Goal: Task Accomplishment & Management: Complete application form

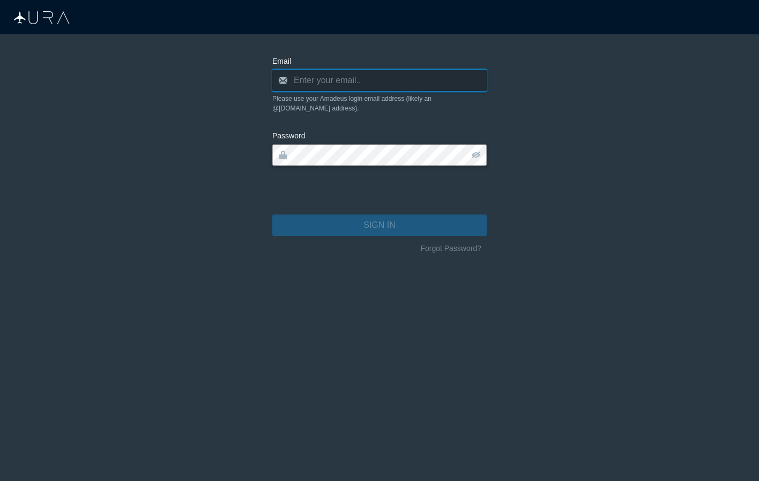
type input "[PERSON_NAME][EMAIL_ADDRESS][DOMAIN_NAME]"
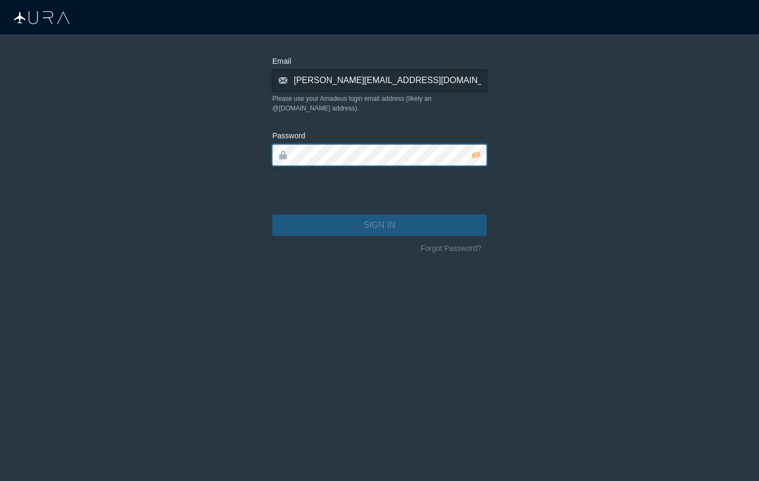
click at [380, 216] on button "SIGN IN" at bounding box center [379, 224] width 214 height 21
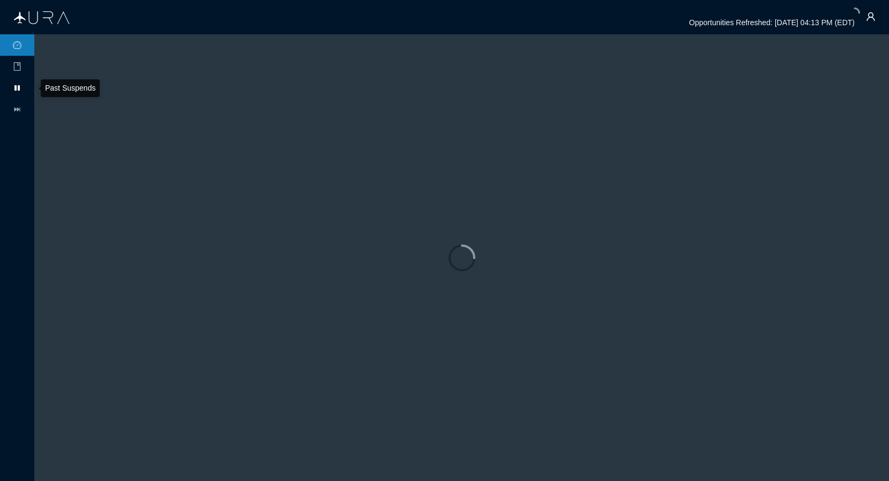
click at [15, 87] on icon at bounding box center [16, 87] width 5 height 5
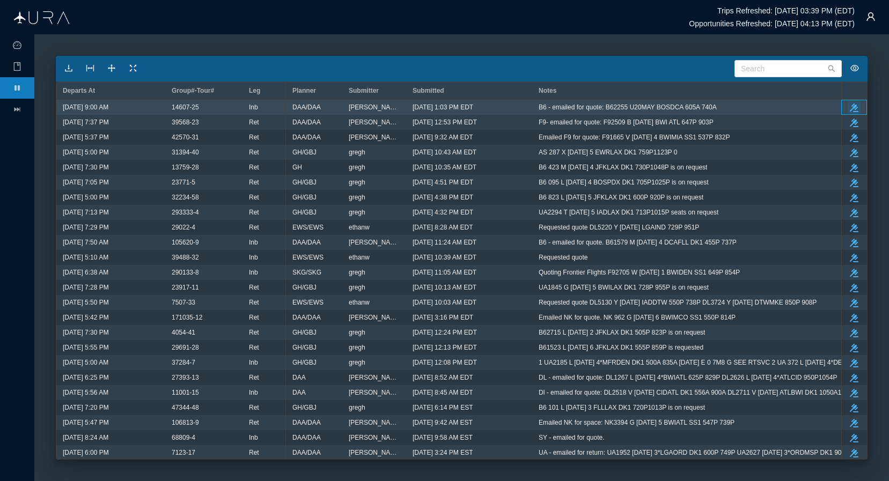
click at [759, 106] on icon "button" at bounding box center [853, 107] width 9 height 9
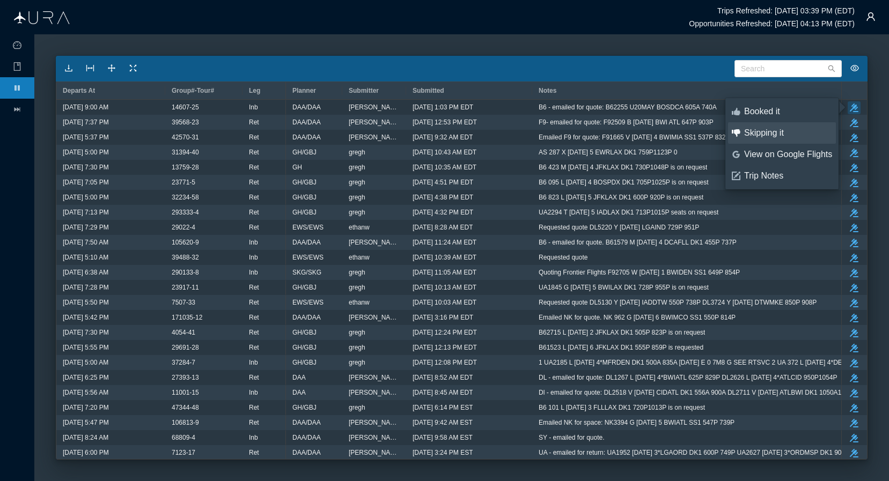
click at [759, 131] on div "Skipping it" at bounding box center [788, 133] width 88 height 12
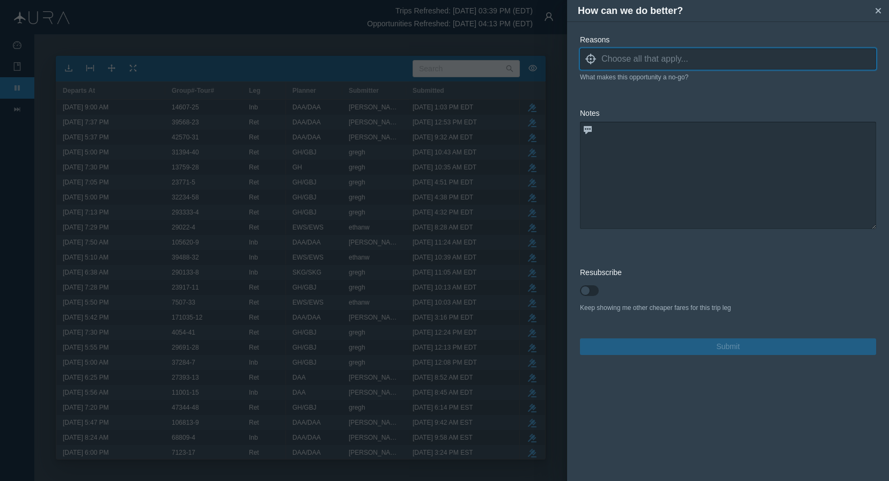
click at [700, 58] on input at bounding box center [738, 59] width 275 height 16
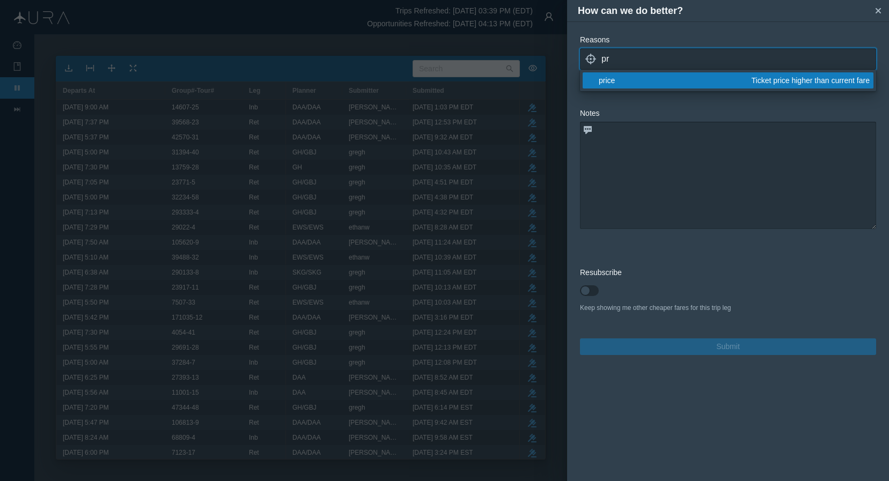
type input "pr"
click at [656, 77] on div "price" at bounding box center [672, 80] width 149 height 11
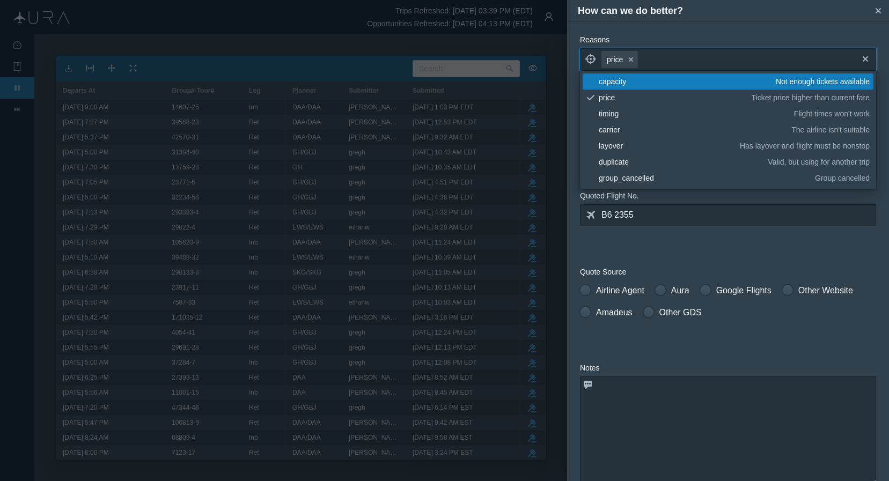
click at [759, 262] on form "Reasons locate price small-cross cross blank capacity Not enough tickets availa…" at bounding box center [728, 321] width 296 height 575
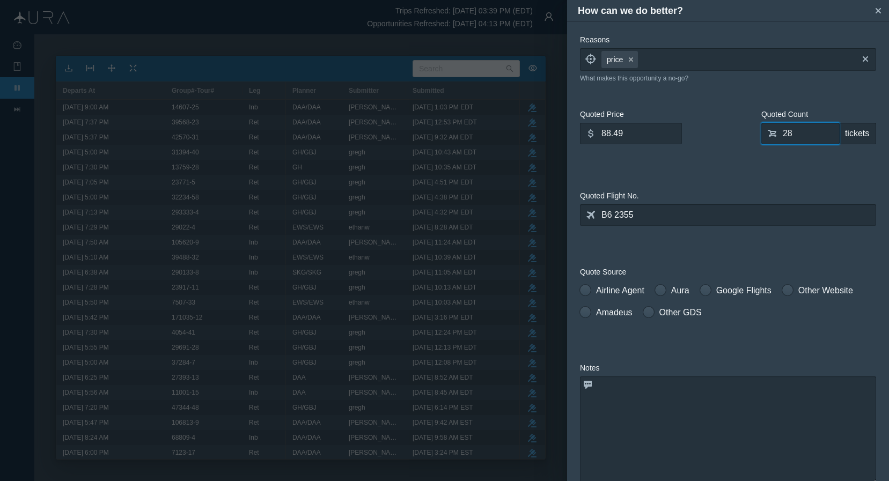
drag, startPoint x: 790, startPoint y: 134, endPoint x: 741, endPoint y: 134, distance: 49.3
click at [741, 134] on div "Quoted Price dollar 88.49 What was the ticket price quoted? Quoted Count shoppi…" at bounding box center [728, 137] width 296 height 56
type input "0"
type input "45"
click at [649, 135] on input "88.49" at bounding box center [631, 133] width 102 height 21
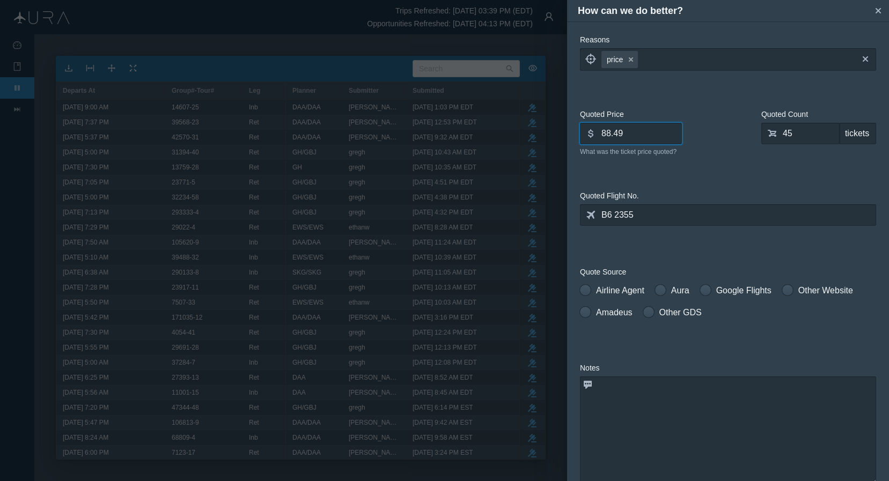
drag, startPoint x: 649, startPoint y: 135, endPoint x: 567, endPoint y: 127, distance: 82.4
click at [567, 127] on div "Reasons locate price small-cross cross What makes this opportunity a no-go? Quo…" at bounding box center [728, 251] width 322 height 460
type input "175.48"
click at [589, 292] on span at bounding box center [585, 290] width 11 height 11
click at [587, 292] on input "Airline Agent" at bounding box center [584, 288] width 8 height 8
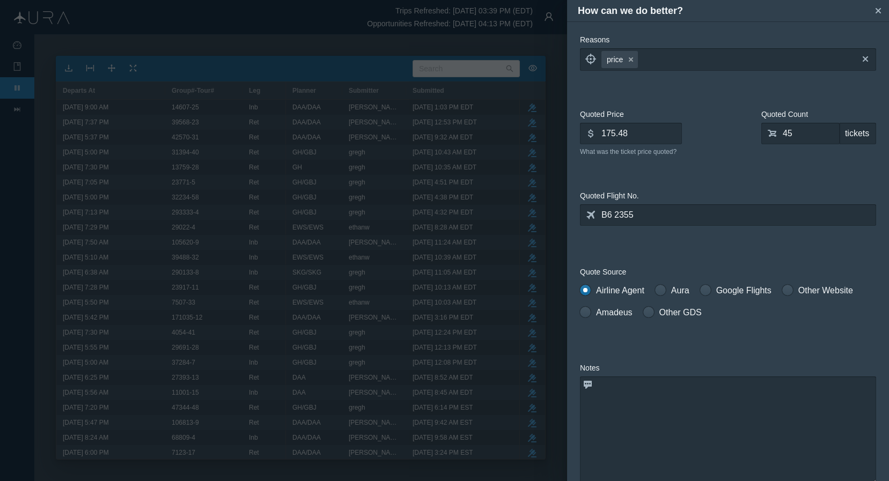
radio input "true"
click at [655, 405] on textarea at bounding box center [728, 429] width 296 height 107
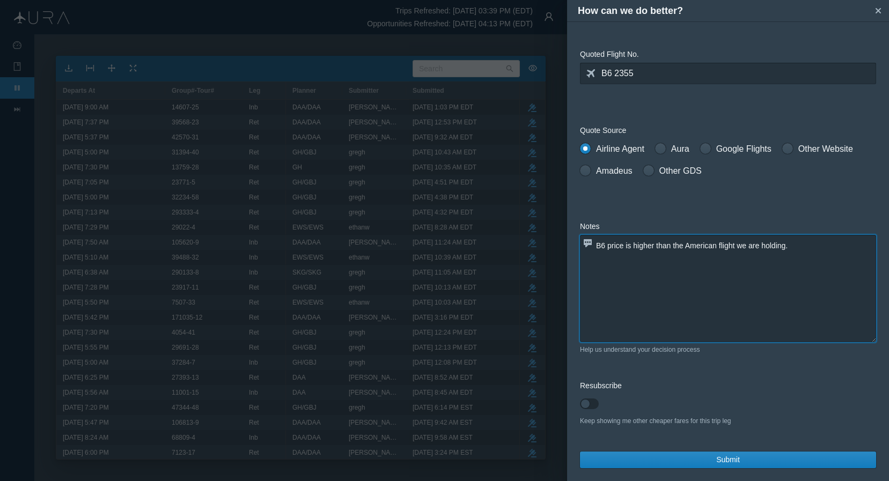
scroll to position [142, 0]
type textarea "B6 price is higher than the American flight we are holding."
click at [726, 458] on span "Submit" at bounding box center [728, 459] width 24 height 11
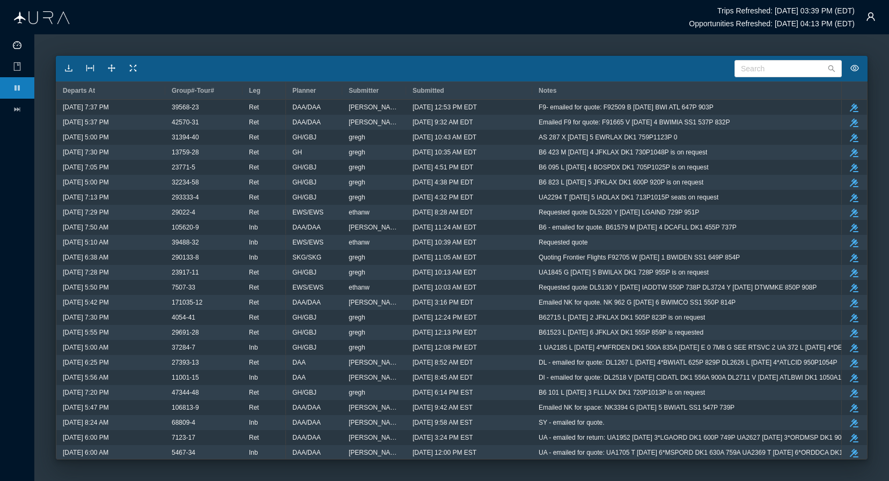
click at [18, 41] on icon "icon: dashboard" at bounding box center [17, 45] width 9 height 8
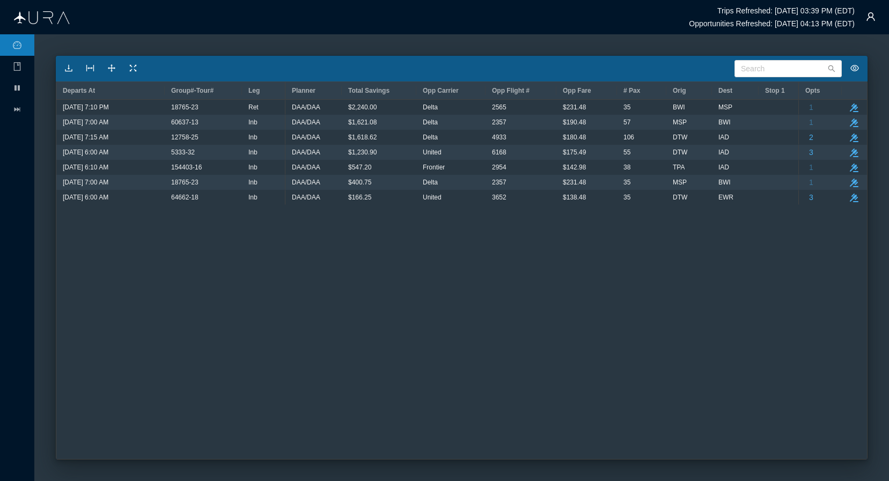
click at [251, 354] on div "[DATE] 7:10 PM 18765-23 Ret [DATE] 7:00 AM 60637-13 Inb [DATE] 7:15 AM 12758-25…" at bounding box center [461, 279] width 810 height 359
click at [19, 86] on icon at bounding box center [16, 87] width 5 height 5
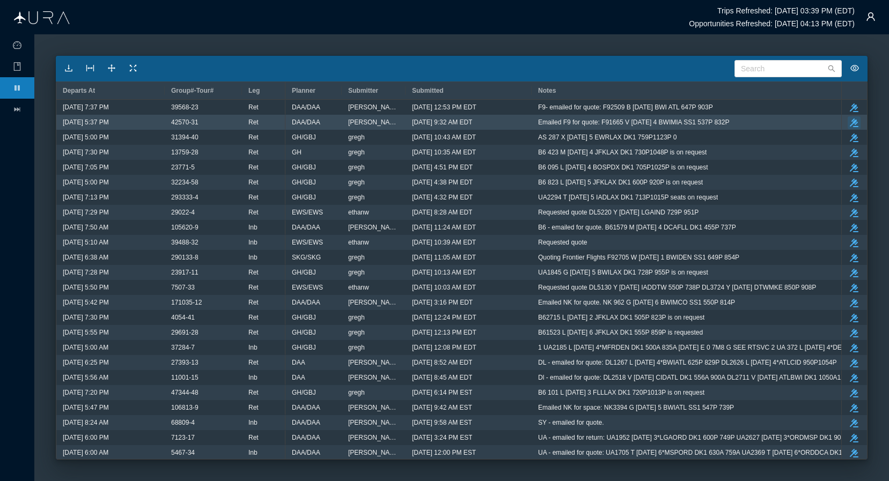
click at [759, 121] on icon "button" at bounding box center [853, 123] width 9 height 9
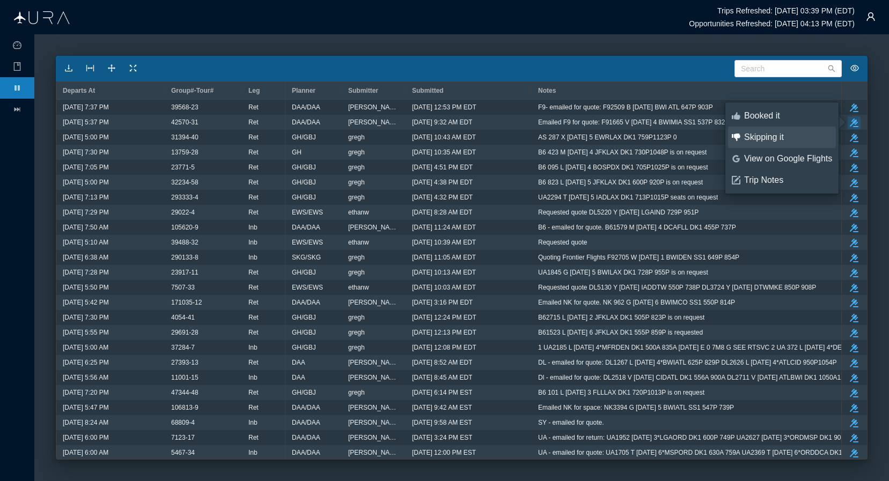
click at [759, 138] on div "Skipping it" at bounding box center [788, 137] width 88 height 12
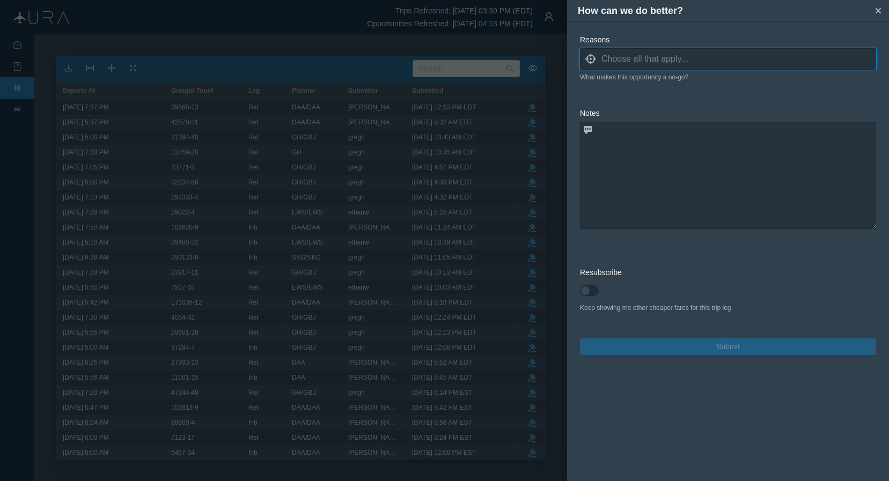
click at [697, 58] on input at bounding box center [738, 59] width 275 height 16
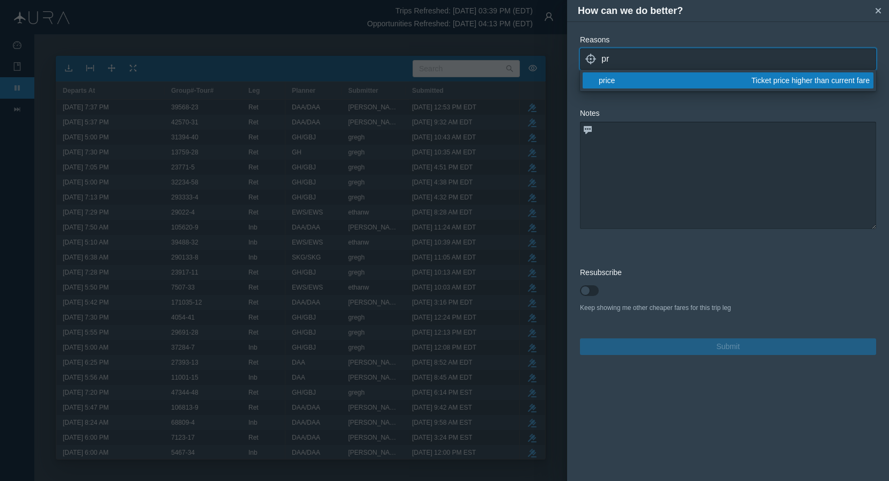
type input "pr"
click at [665, 81] on div "price" at bounding box center [672, 80] width 149 height 11
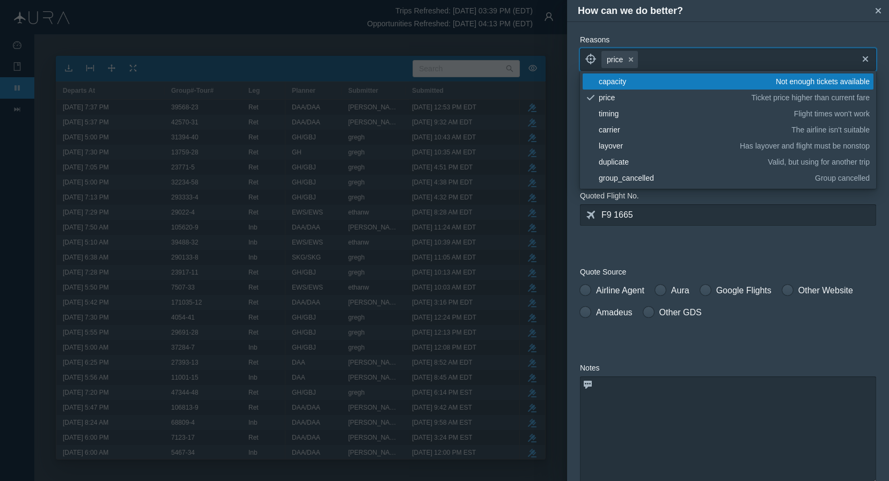
click at [759, 263] on form "Reasons locate price small-cross cross blank capacity Not enough tickets availa…" at bounding box center [728, 321] width 296 height 575
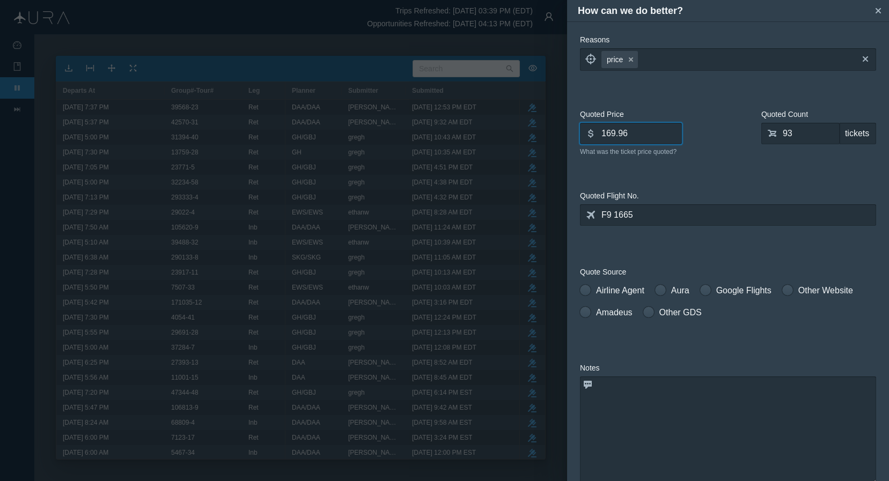
drag, startPoint x: 646, startPoint y: 136, endPoint x: 516, endPoint y: 136, distance: 129.8
click at [516, 136] on div "How can we do better? small-cross Reasons locate price small-cross cross What m…" at bounding box center [444, 240] width 889 height 481
type input "240.00"
click at [588, 289] on span at bounding box center [585, 290] width 11 height 11
click at [587, 289] on input "Airline Agent" at bounding box center [584, 288] width 8 height 8
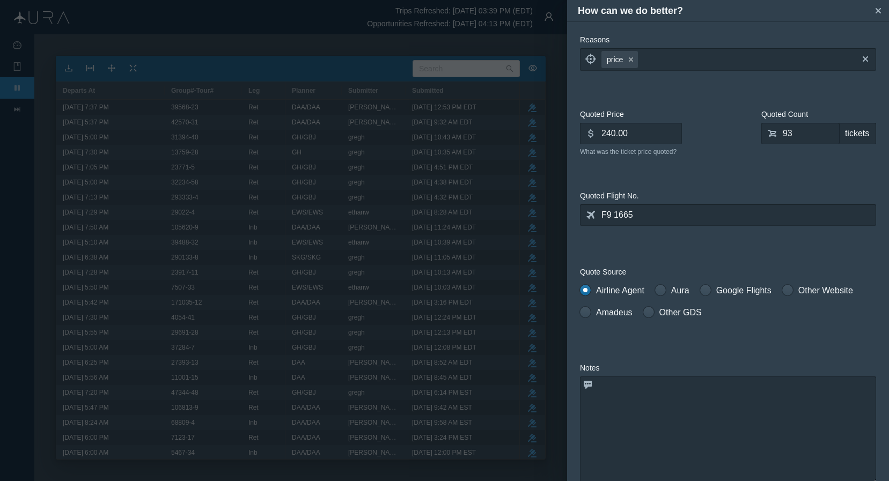
radio input "true"
click at [662, 426] on textarea at bounding box center [728, 429] width 296 height 107
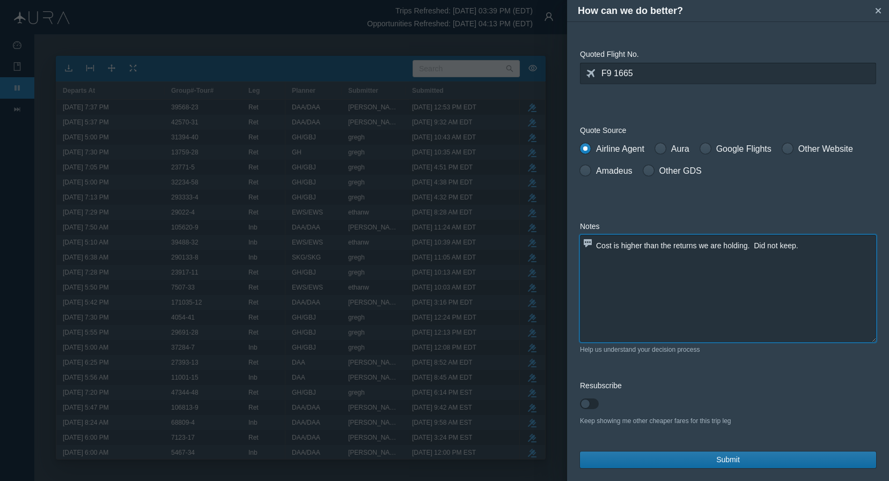
scroll to position [142, 0]
type textarea "Cost is higher than the returns we are holding. Did not keep."
click at [742, 460] on button "Submit" at bounding box center [728, 460] width 296 height 17
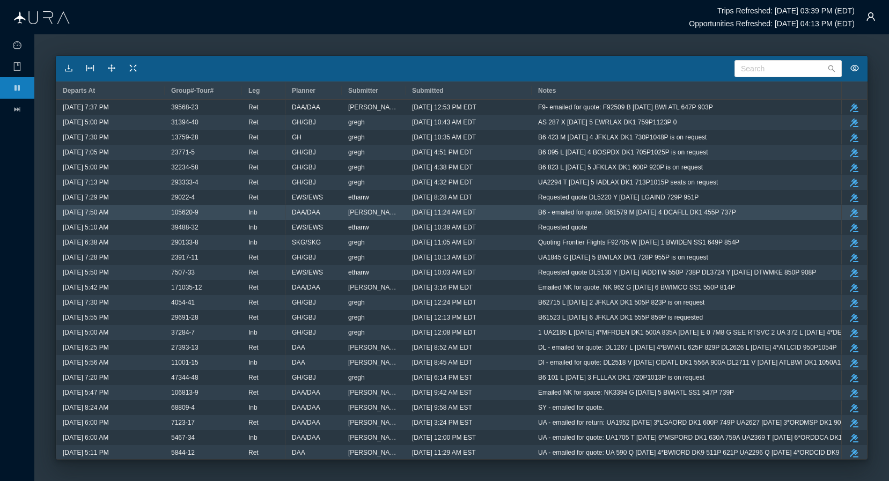
scroll to position [0, 0]
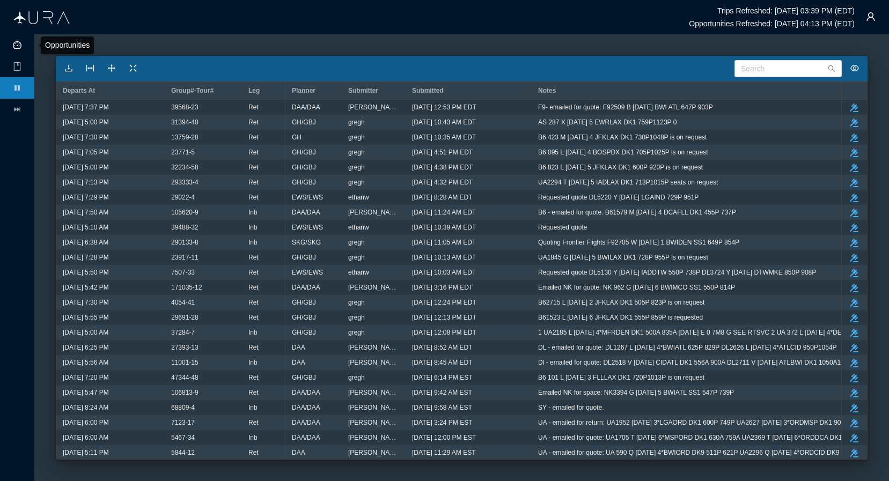
click at [17, 47] on icon "icon: dashboard" at bounding box center [17, 45] width 9 height 9
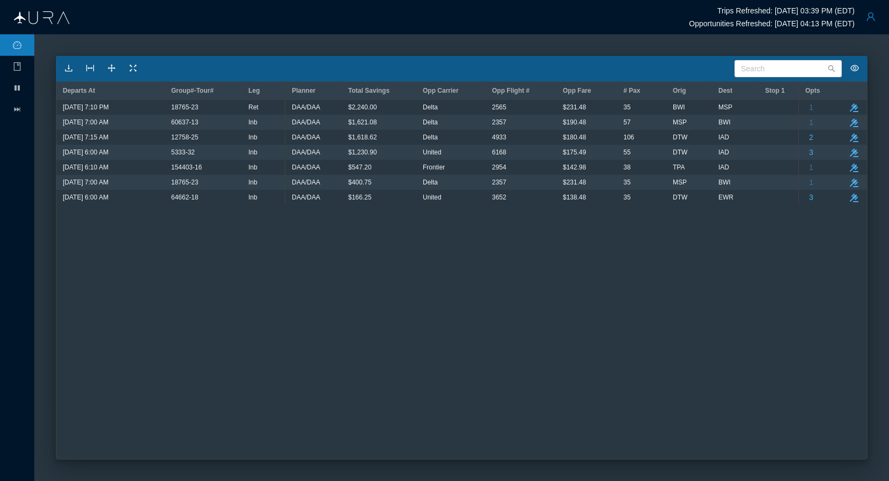
click at [759, 15] on button "button" at bounding box center [870, 16] width 21 height 21
click at [759, 84] on div "Logout" at bounding box center [843, 83] width 71 height 12
